Goal: Transaction & Acquisition: Purchase product/service

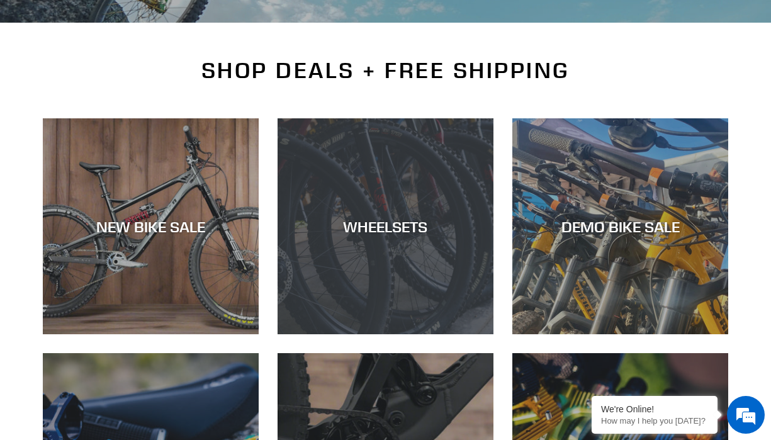
scroll to position [252, 0]
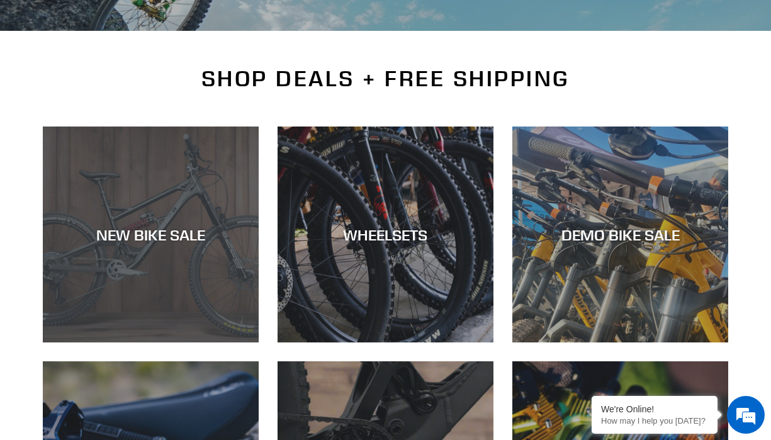
click at [139, 237] on div "NEW BIKE SALE" at bounding box center [151, 234] width 216 height 18
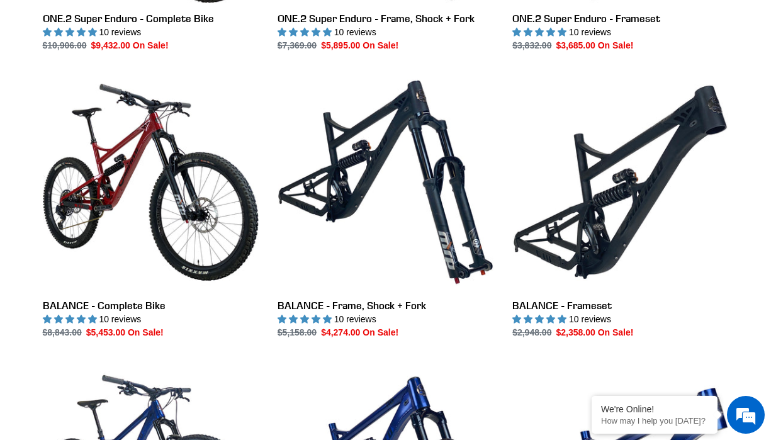
scroll to position [1133, 0]
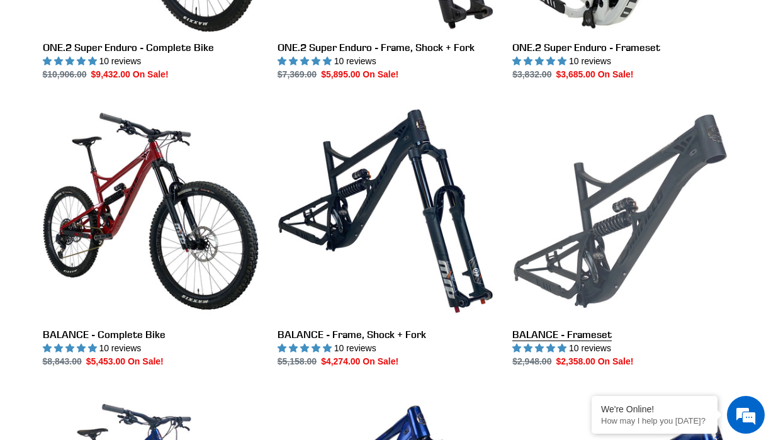
click at [600, 227] on link "BALANCE - Frameset" at bounding box center [620, 235] width 216 height 265
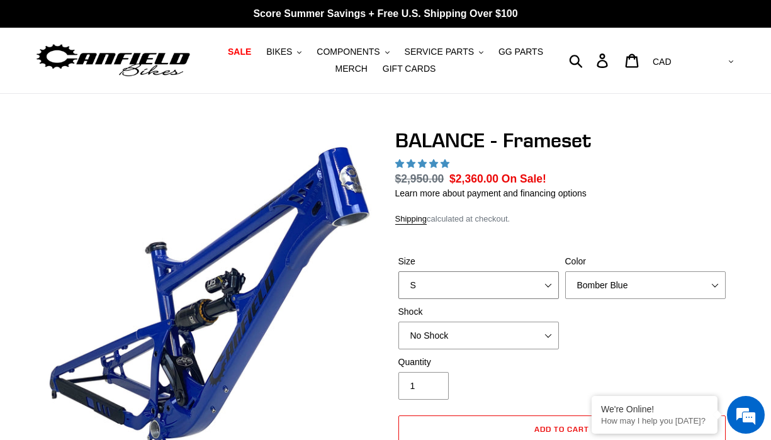
click at [545, 282] on select "S M L XL" at bounding box center [478, 285] width 160 height 28
select select "highest-rating"
select select "L"
click at [398, 271] on select "S M L XL" at bounding box center [478, 285] width 160 height 28
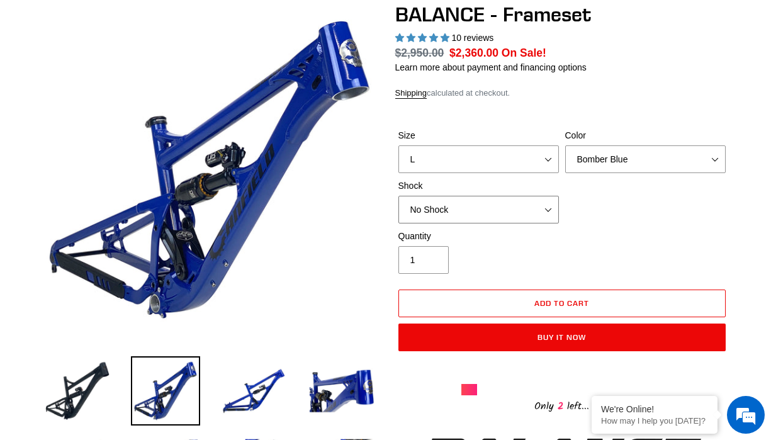
click at [549, 208] on select "No Shock Cane Creek Kitsuma Air Öhlins TTX2 Air EXT Storia V3-S" at bounding box center [478, 210] width 160 height 28
click at [398, 196] on select "No Shock Cane Creek Kitsuma Air Öhlins TTX2 Air EXT Storia V3-S" at bounding box center [478, 210] width 160 height 28
click at [545, 206] on select "No Shock Cane Creek Kitsuma Air Öhlins TTX2 Air EXT Storia V3-S" at bounding box center [478, 210] width 160 height 28
click at [398, 196] on select "No Shock Cane Creek Kitsuma Air Öhlins TTX2 Air EXT Storia V3-S" at bounding box center [478, 210] width 160 height 28
click at [553, 211] on select "No Shock Cane Creek Kitsuma Air Öhlins TTX2 Air EXT Storia V3-S" at bounding box center [478, 210] width 160 height 28
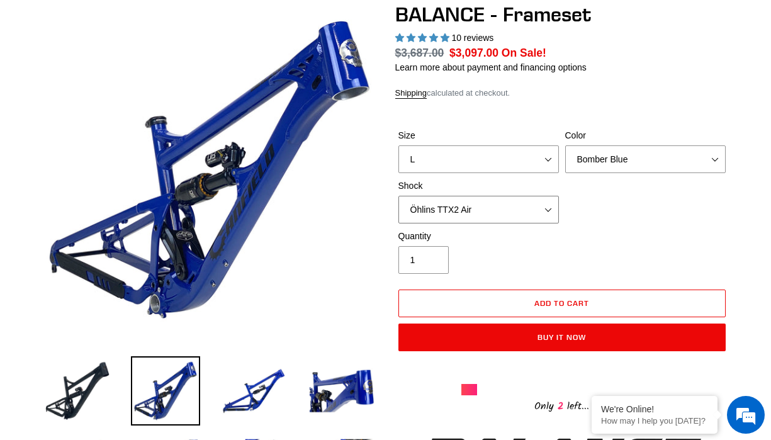
click at [398, 196] on select "No Shock Cane Creek Kitsuma Air Öhlins TTX2 Air EXT Storia V3-S" at bounding box center [478, 210] width 160 height 28
click at [550, 209] on select "No Shock Cane Creek Kitsuma Air Öhlins TTX2 Air EXT Storia V3-S" at bounding box center [478, 210] width 160 height 28
select select "No Shock"
click at [398, 196] on select "No Shock Cane Creek Kitsuma Air Öhlins TTX2 Air EXT Storia V3-S" at bounding box center [478, 210] width 160 height 28
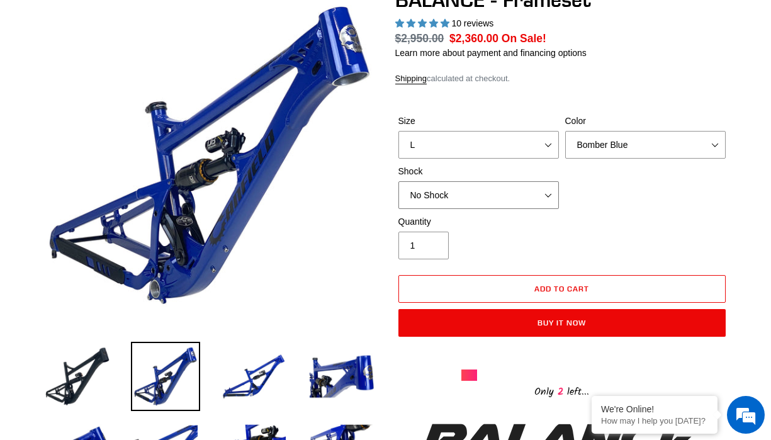
scroll to position [126, 0]
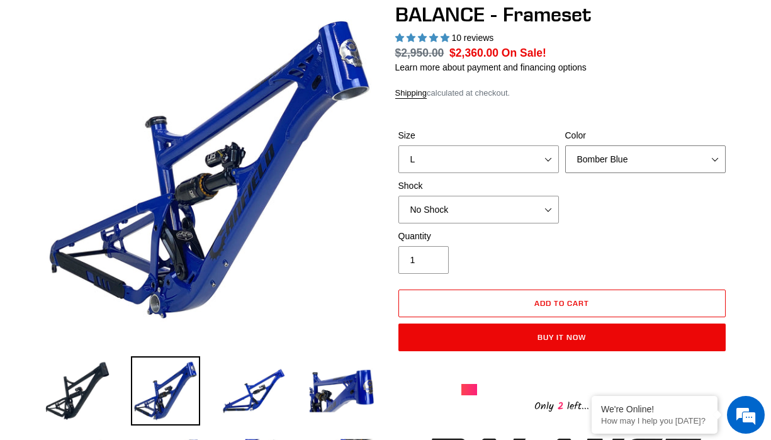
click at [631, 160] on select "Bomber Blue Goat's Blood Stealth Black" at bounding box center [645, 159] width 160 height 28
click at [565, 145] on select "Bomber Blue Goat's Blood Stealth Black" at bounding box center [645, 159] width 160 height 28
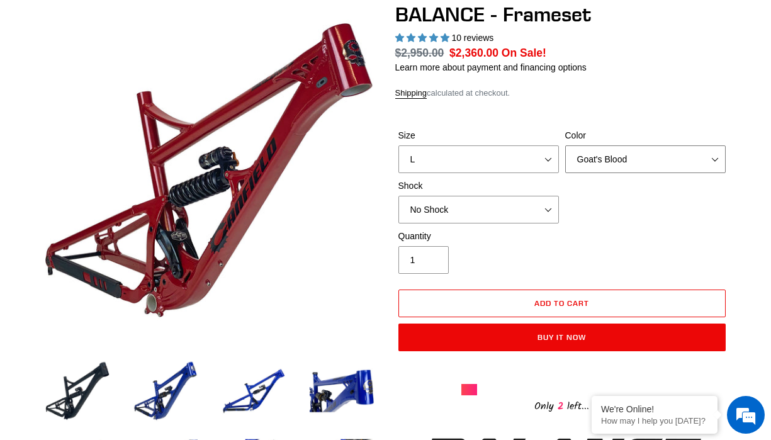
click at [630, 153] on select "Bomber Blue Goat's Blood Stealth Black" at bounding box center [645, 159] width 160 height 28
click at [565, 145] on select "Bomber Blue Goat's Blood Stealth Black" at bounding box center [645, 159] width 160 height 28
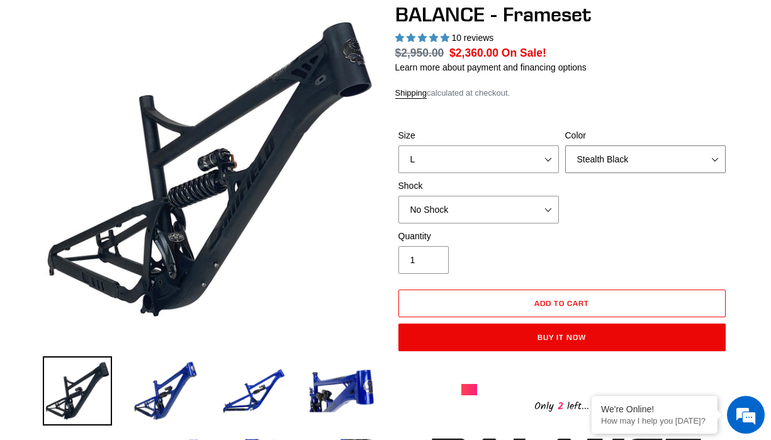
click at [629, 157] on select "Bomber Blue Goat's Blood Stealth Black" at bounding box center [645, 159] width 160 height 28
click at [565, 145] on select "Bomber Blue Goat's Blood Stealth Black" at bounding box center [645, 159] width 160 height 28
click at [642, 166] on select "Bomber Blue Goat's Blood Stealth Black" at bounding box center [645, 159] width 160 height 28
select select "Goat's Blood"
click at [565, 145] on select "Bomber Blue Goat's Blood Stealth Black" at bounding box center [645, 159] width 160 height 28
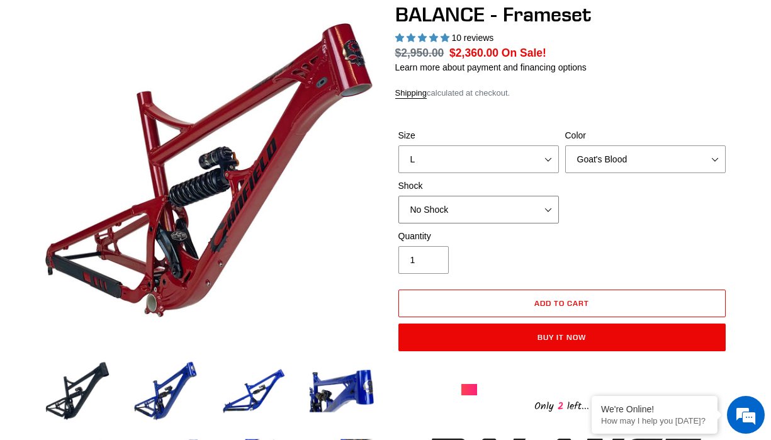
click at [467, 208] on select "No Shock Cane Creek Kitsuma Air Öhlins TTX2 Air EXT Storia V3-S" at bounding box center [478, 210] width 160 height 28
click at [398, 196] on select "No Shock Cane Creek Kitsuma Air Öhlins TTX2 Air EXT Storia V3-S" at bounding box center [478, 210] width 160 height 28
click at [547, 206] on select "No Shock Cane Creek Kitsuma Air Öhlins TTX2 Air EXT Storia V3-S" at bounding box center [478, 210] width 160 height 28
select select "No Shock"
click at [398, 196] on select "No Shock Cane Creek Kitsuma Air Öhlins TTX2 Air EXT Storia V3-S" at bounding box center [478, 210] width 160 height 28
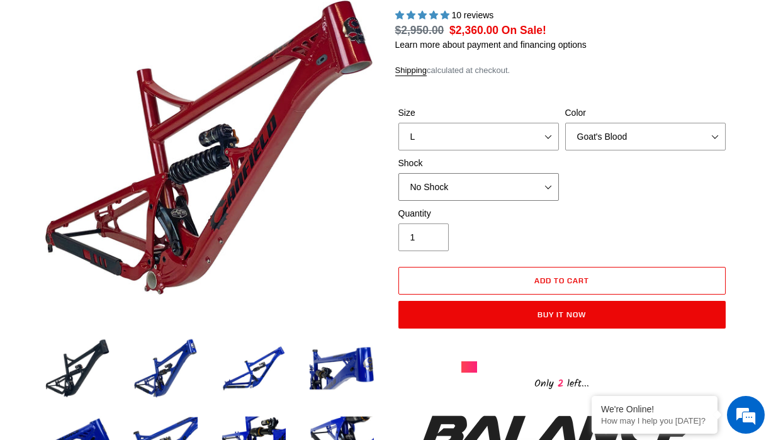
scroll to position [0, 0]
